Goal: Navigation & Orientation: Find specific page/section

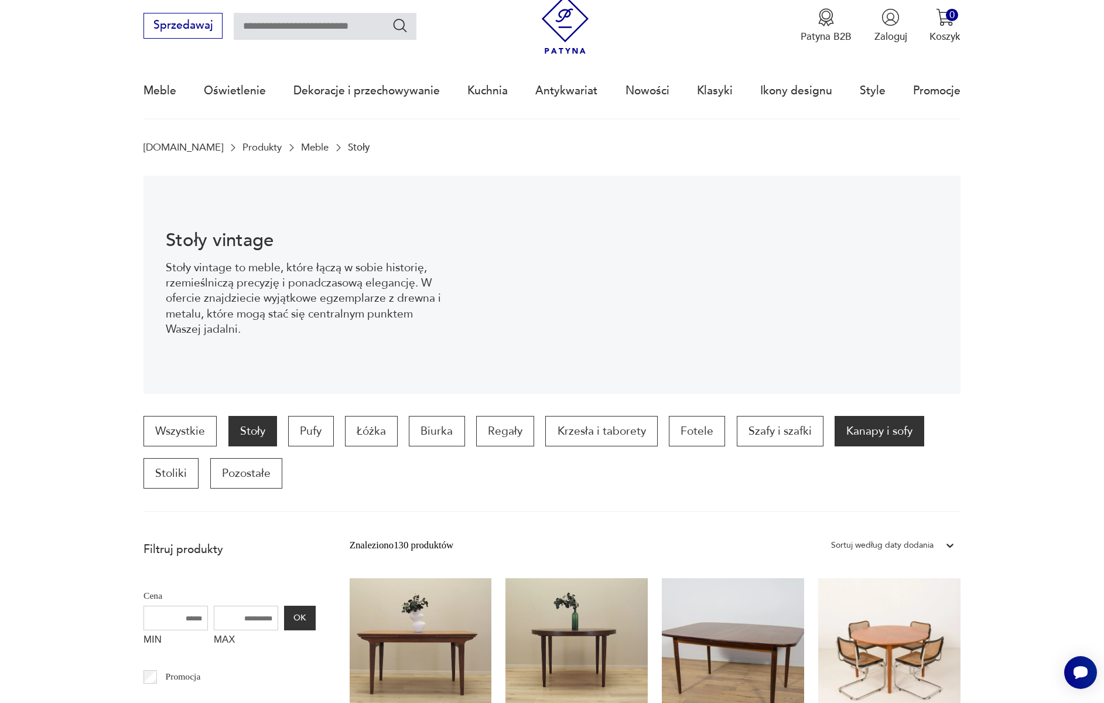
click at [902, 433] on p "Kanapy i sofy" at bounding box center [879, 431] width 90 height 30
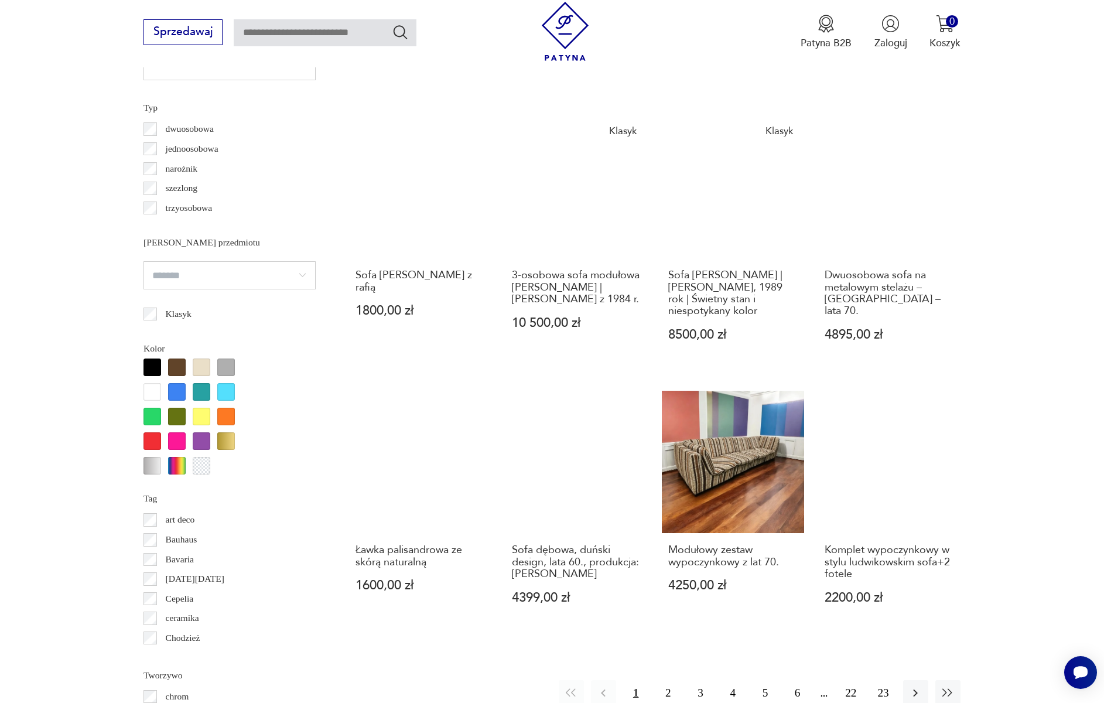
scroll to position [1268, 0]
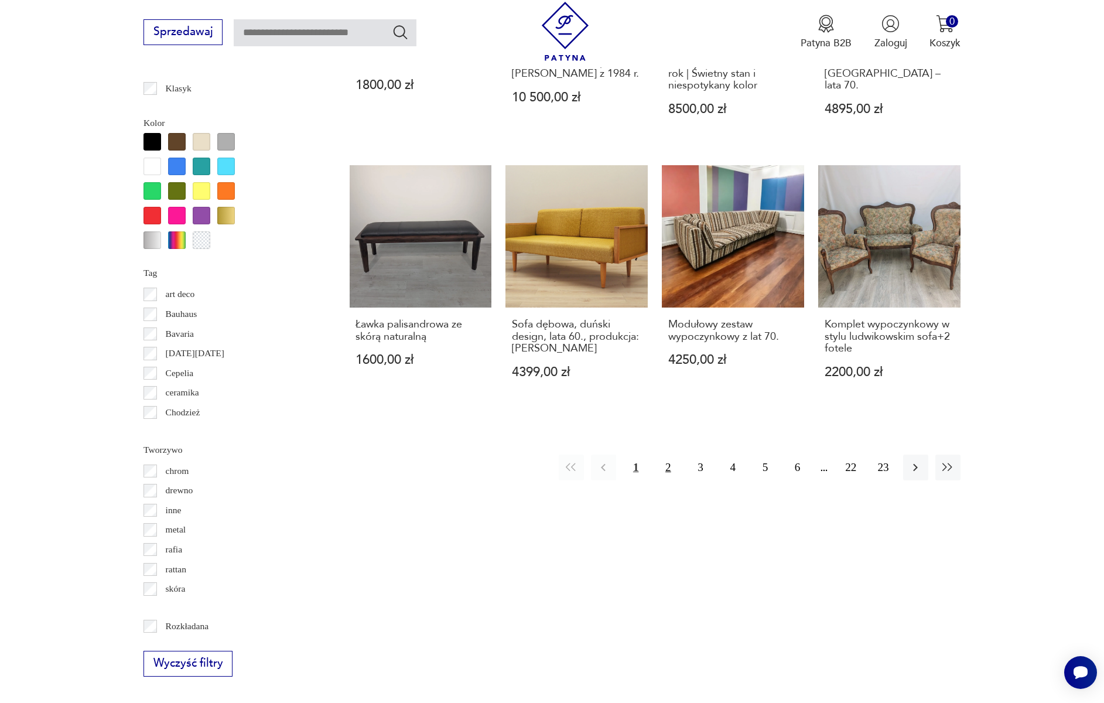
click at [672, 454] on button "2" at bounding box center [667, 466] width 25 height 25
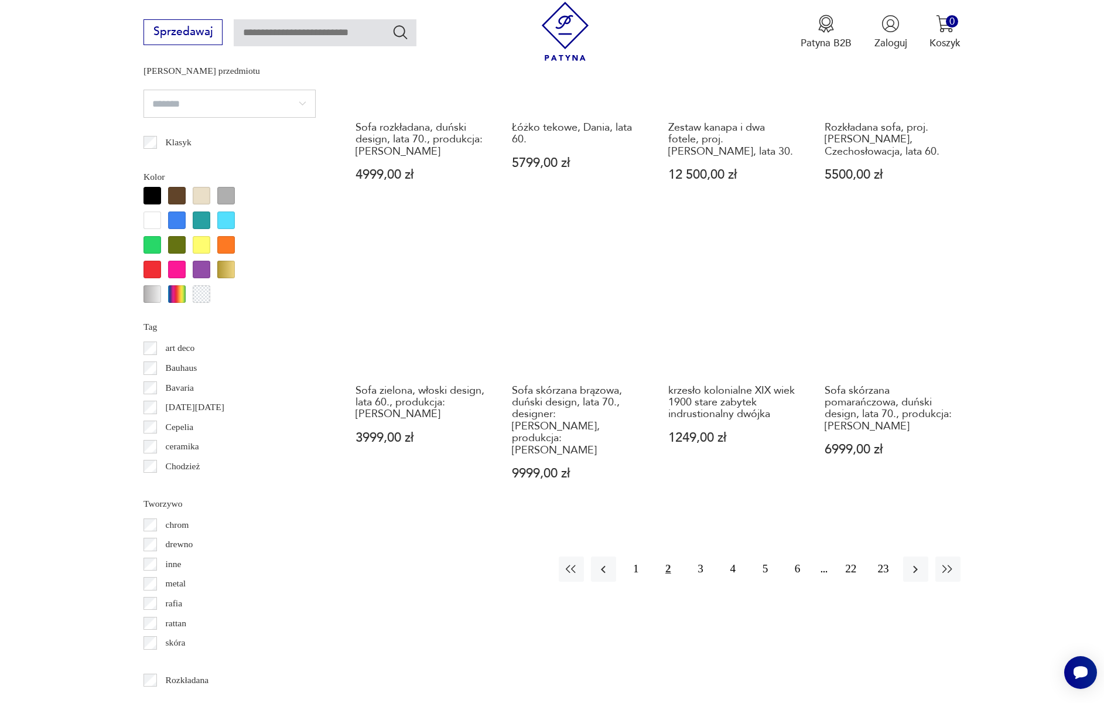
scroll to position [1257, 0]
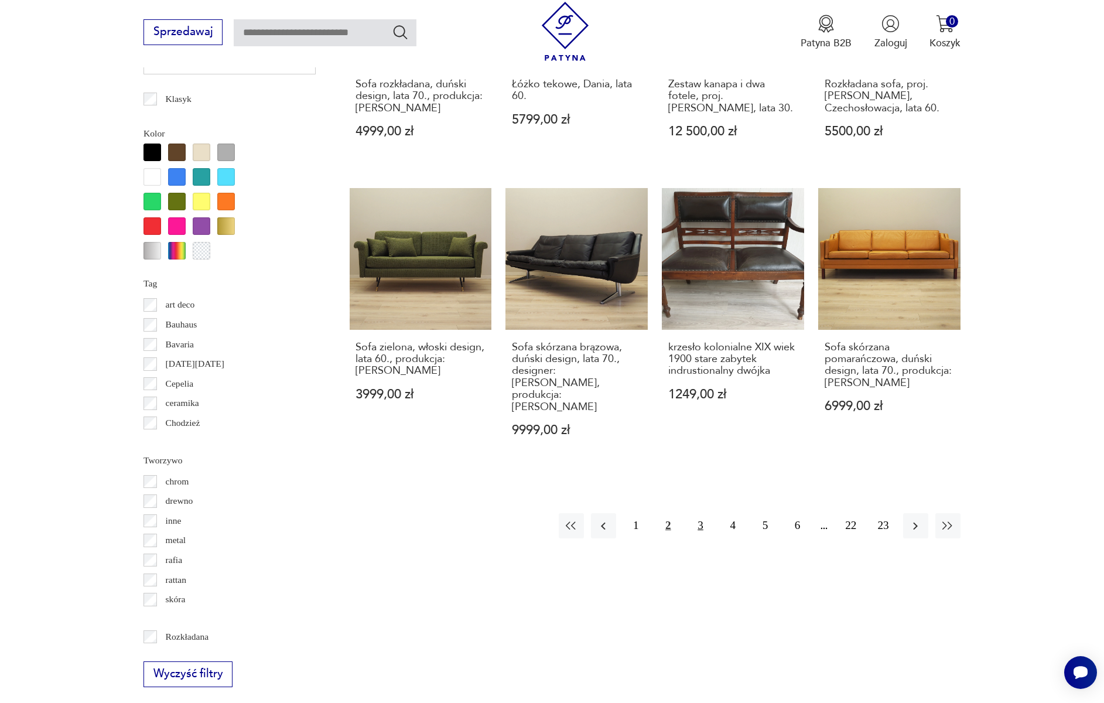
click at [702, 513] on button "3" at bounding box center [699, 525] width 25 height 25
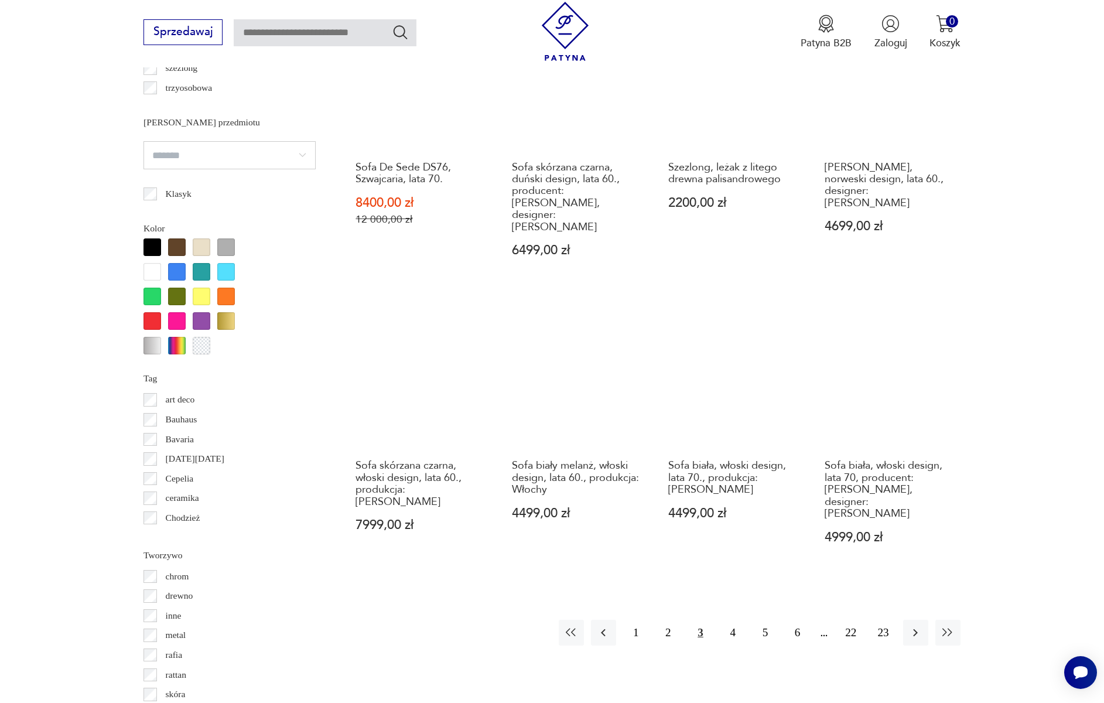
scroll to position [1167, 0]
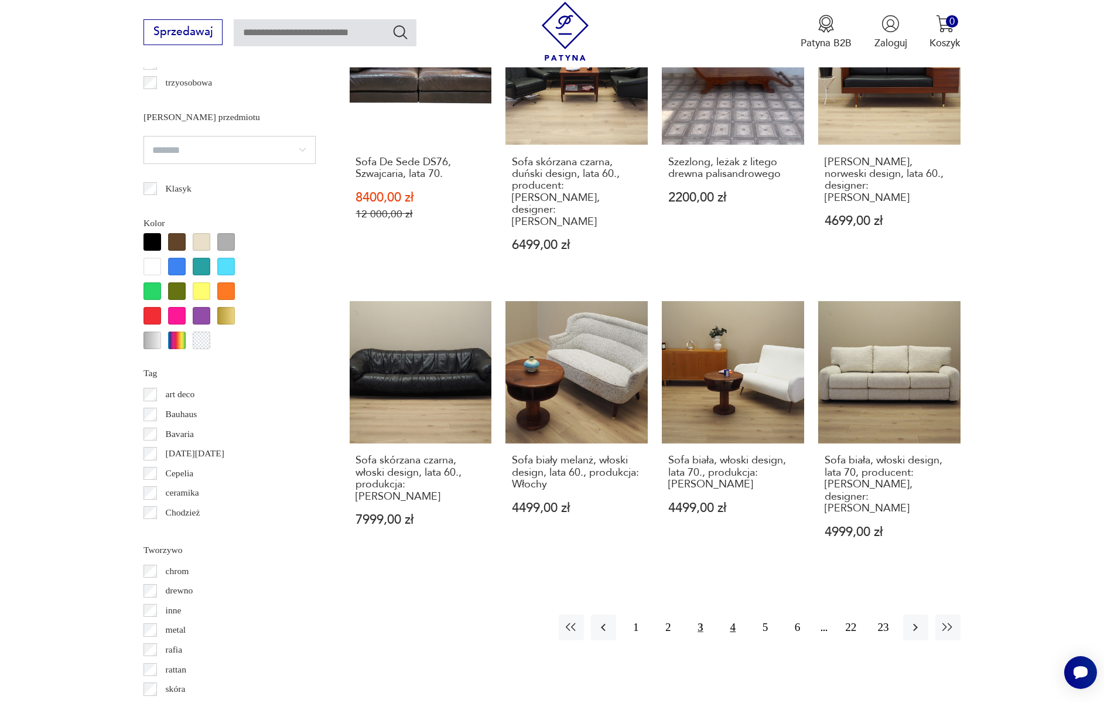
click at [732, 614] on button "4" at bounding box center [732, 626] width 25 height 25
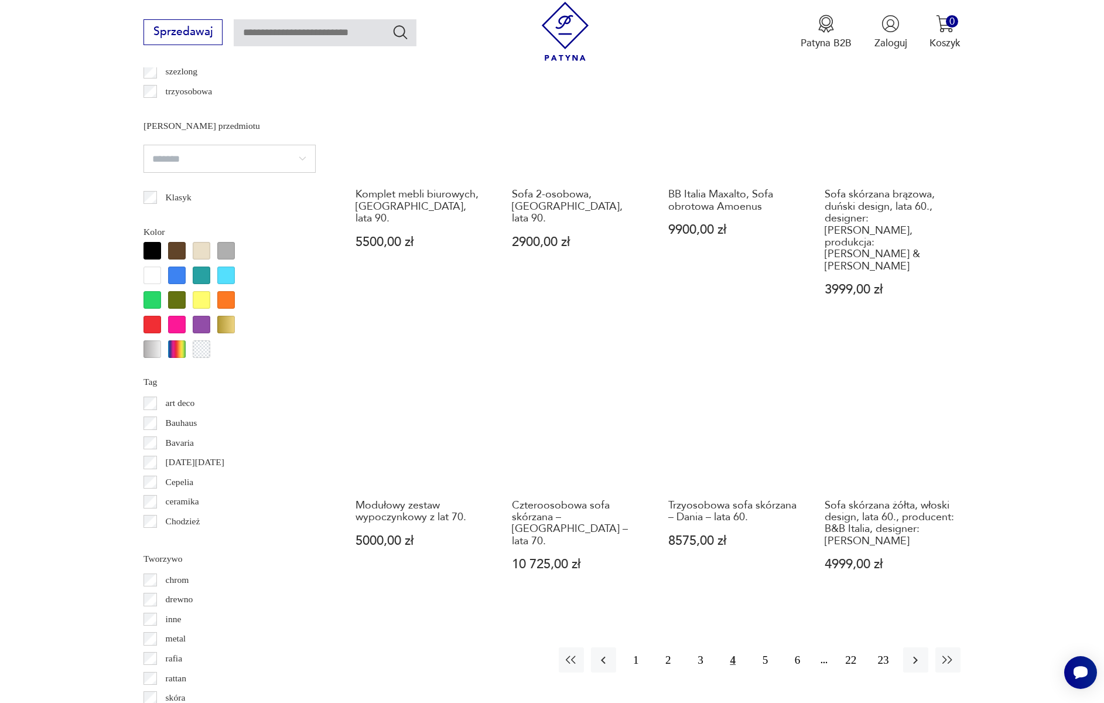
scroll to position [1258, 0]
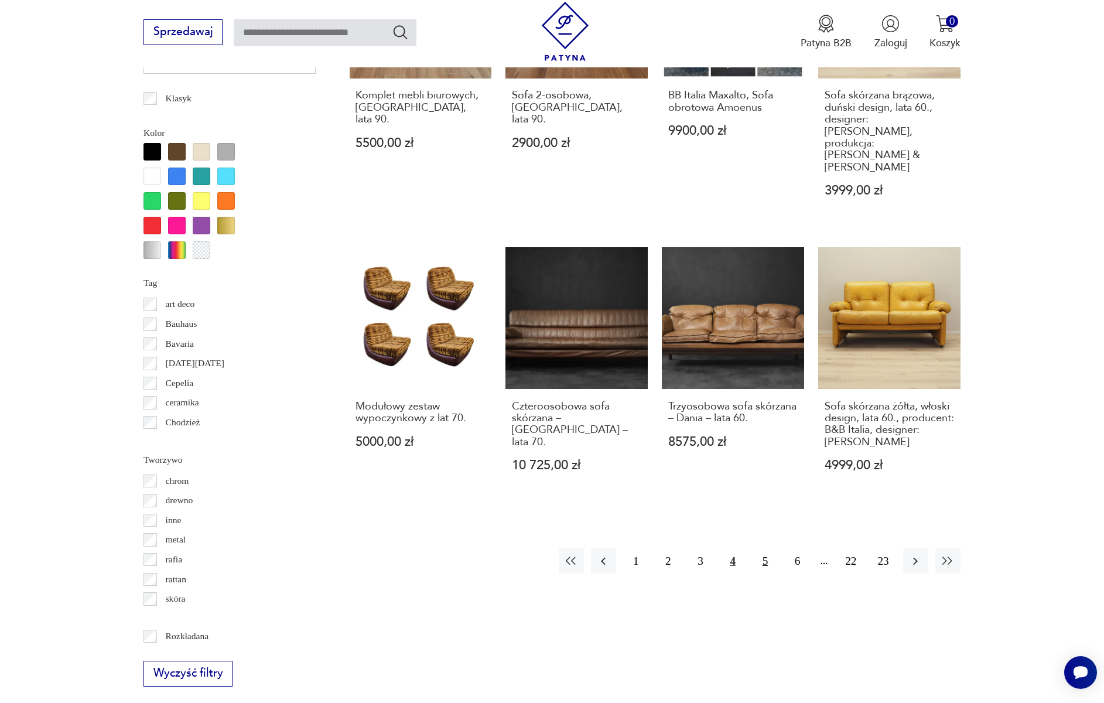
click at [767, 548] on button "5" at bounding box center [764, 560] width 25 height 25
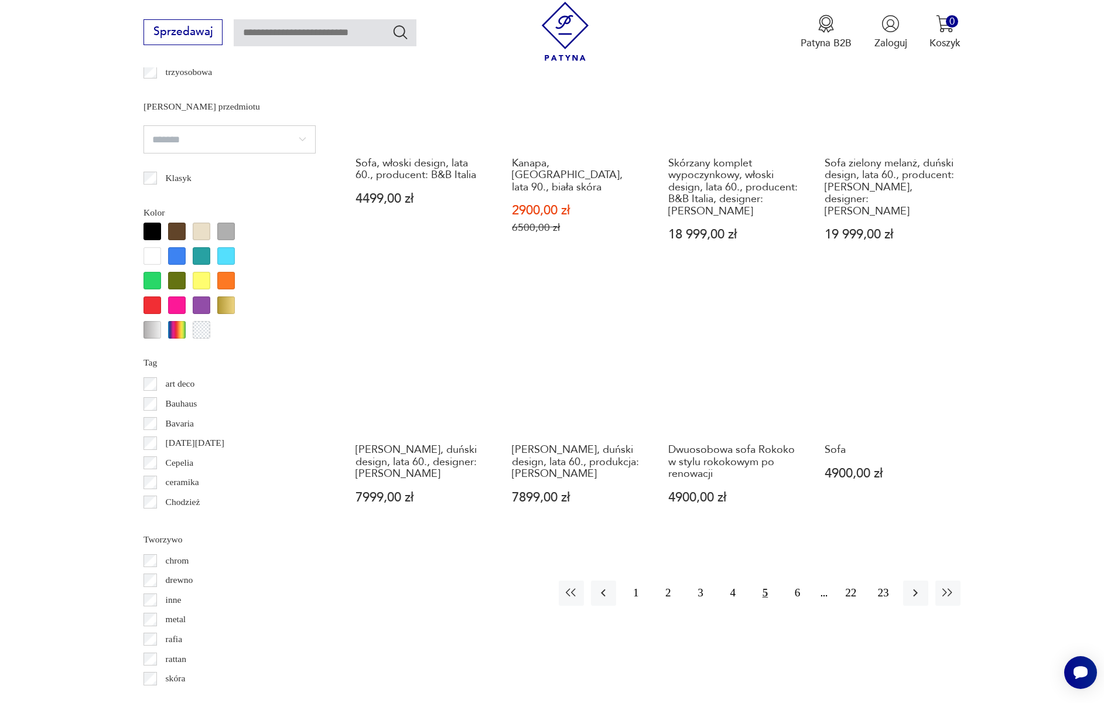
scroll to position [1180, 0]
